Goal: Check status: Check status

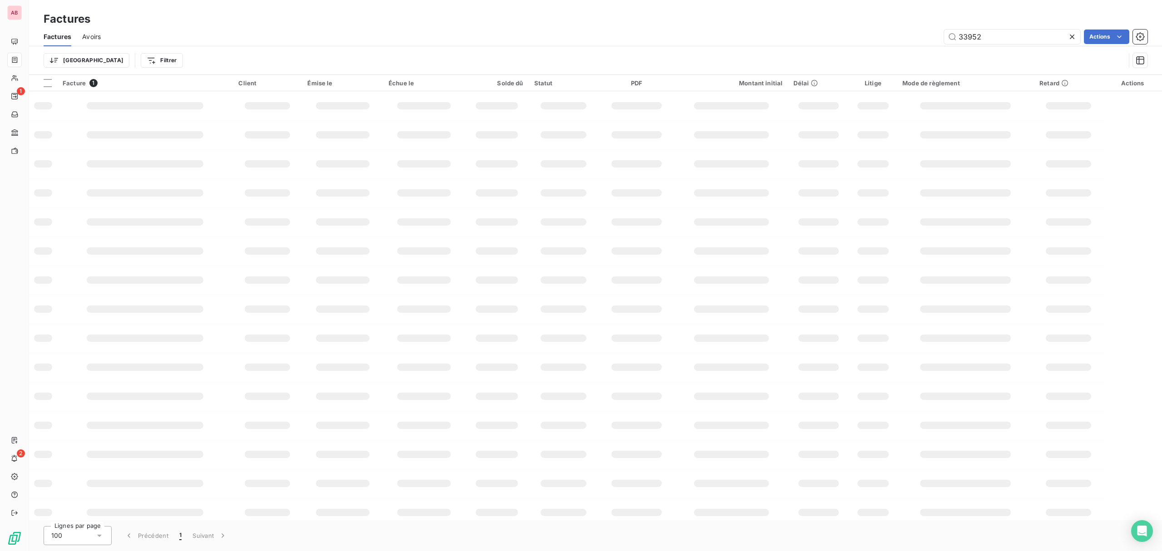
click at [1070, 34] on icon at bounding box center [1072, 36] width 9 height 9
click at [1018, 34] on input "text" at bounding box center [1013, 37] width 136 height 15
paste input "F2025-0034144"
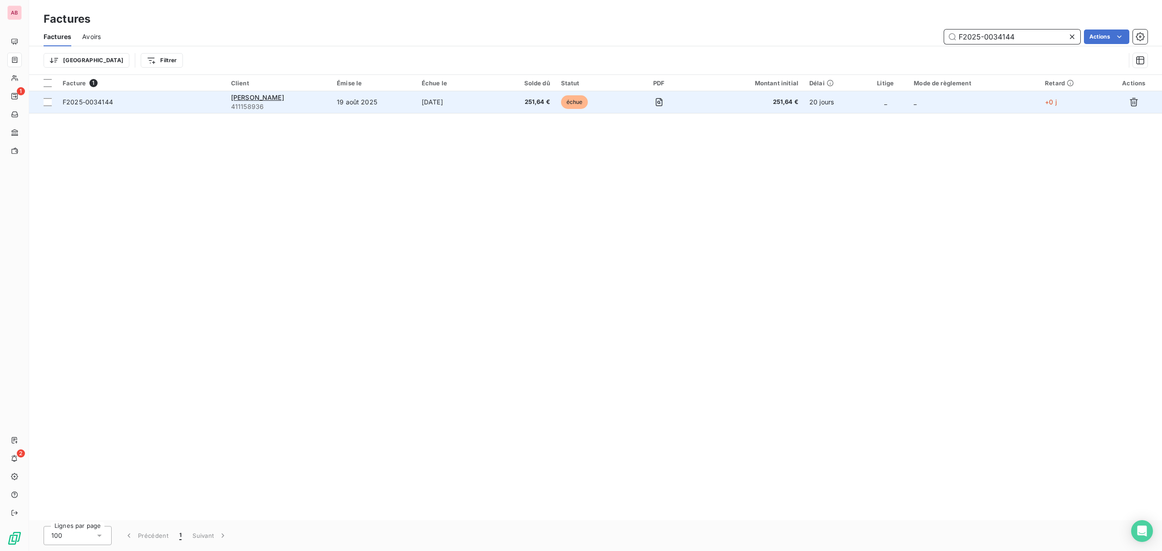
type input "F2025-0034144"
click at [353, 100] on td "19 août 2025" at bounding box center [373, 102] width 85 height 22
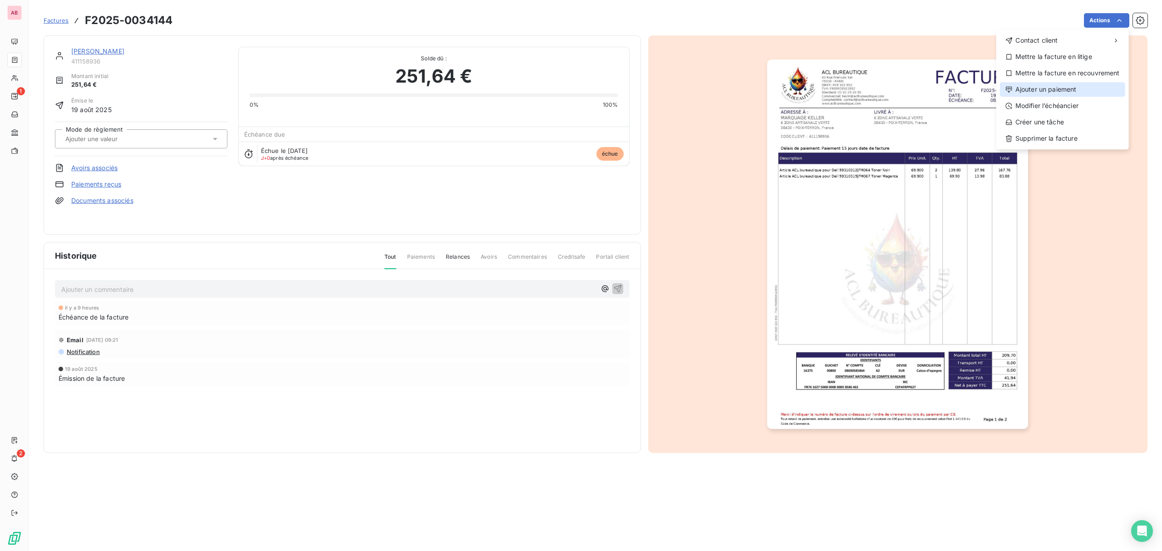
click at [1045, 90] on div "Ajouter un paiement" at bounding box center [1062, 89] width 125 height 15
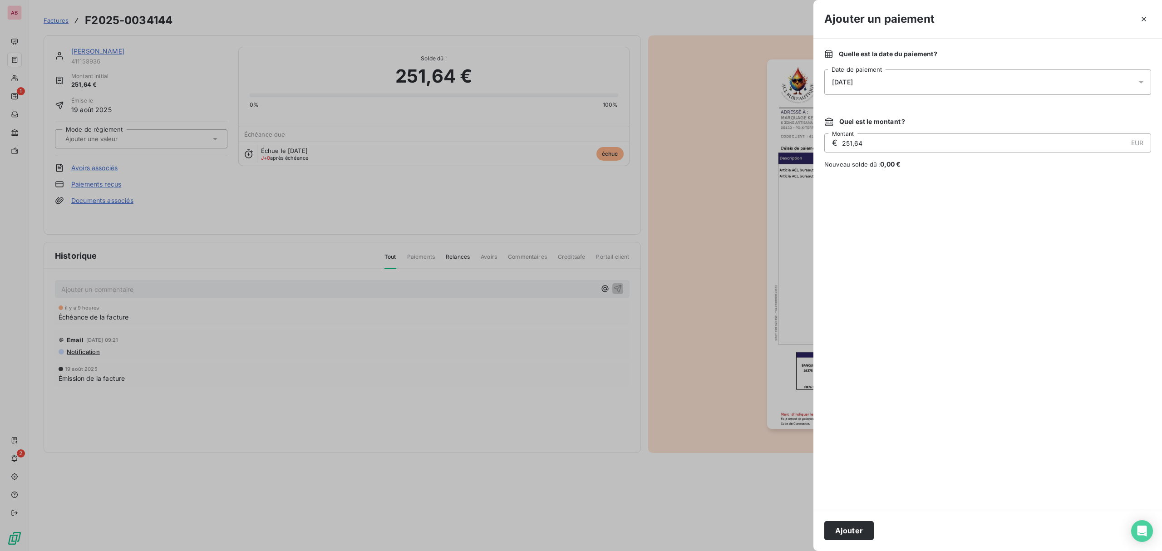
click at [909, 80] on div "[DATE]" at bounding box center [988, 81] width 327 height 25
click at [925, 175] on button "12" at bounding box center [924, 176] width 18 height 18
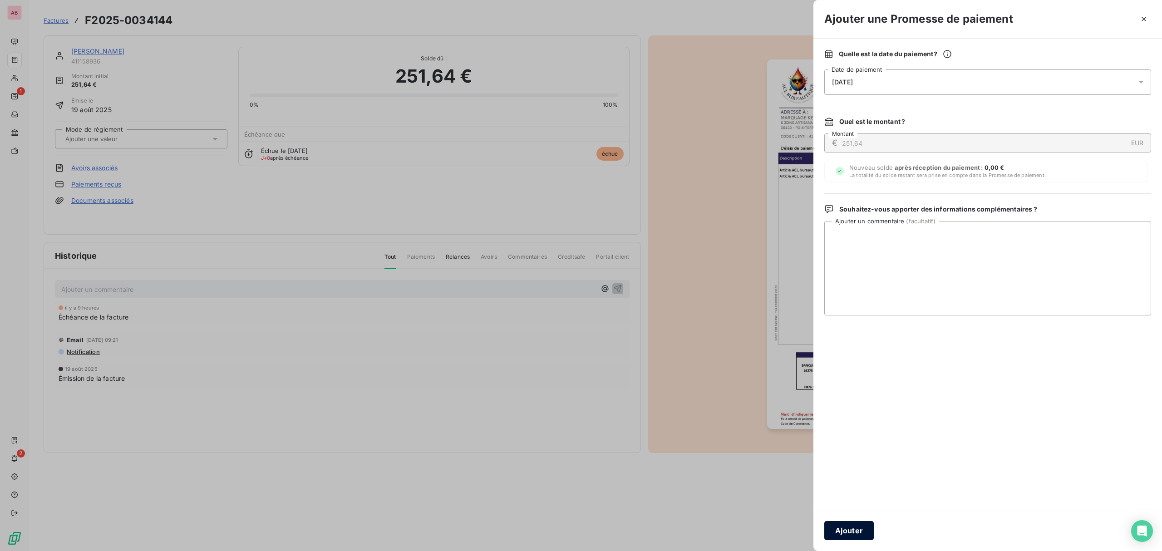
click at [849, 525] on button "Ajouter" at bounding box center [849, 530] width 49 height 19
